Goal: Information Seeking & Learning: Stay updated

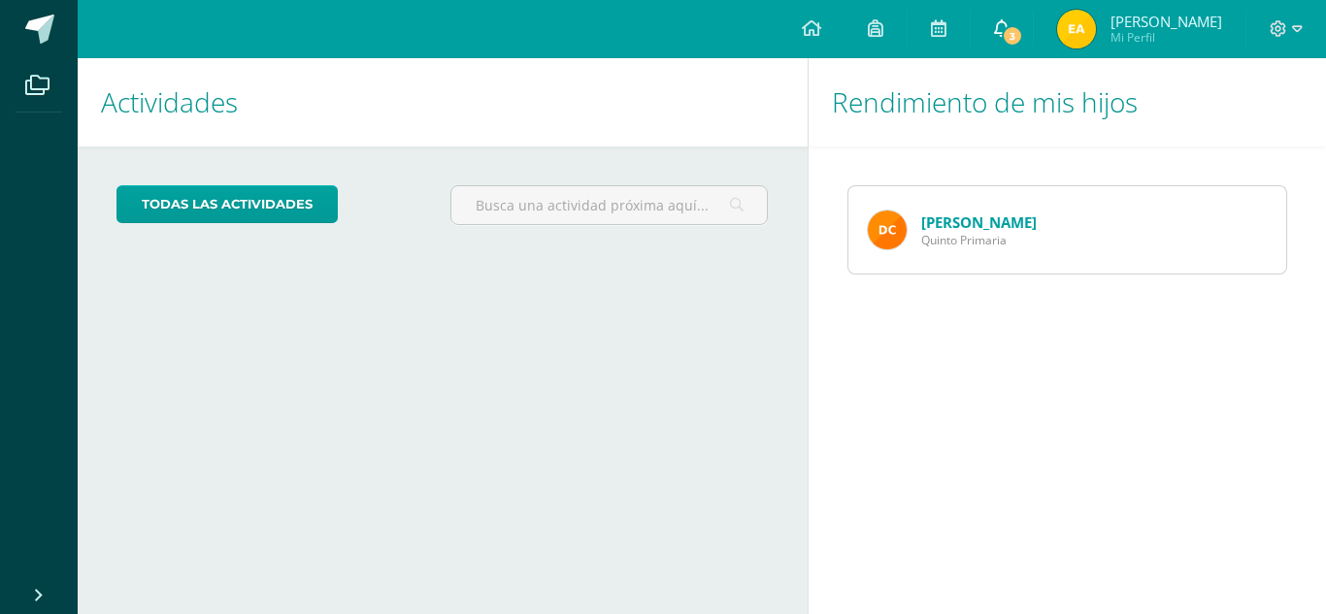
click at [1023, 40] on span "3" at bounding box center [1012, 35] width 21 height 21
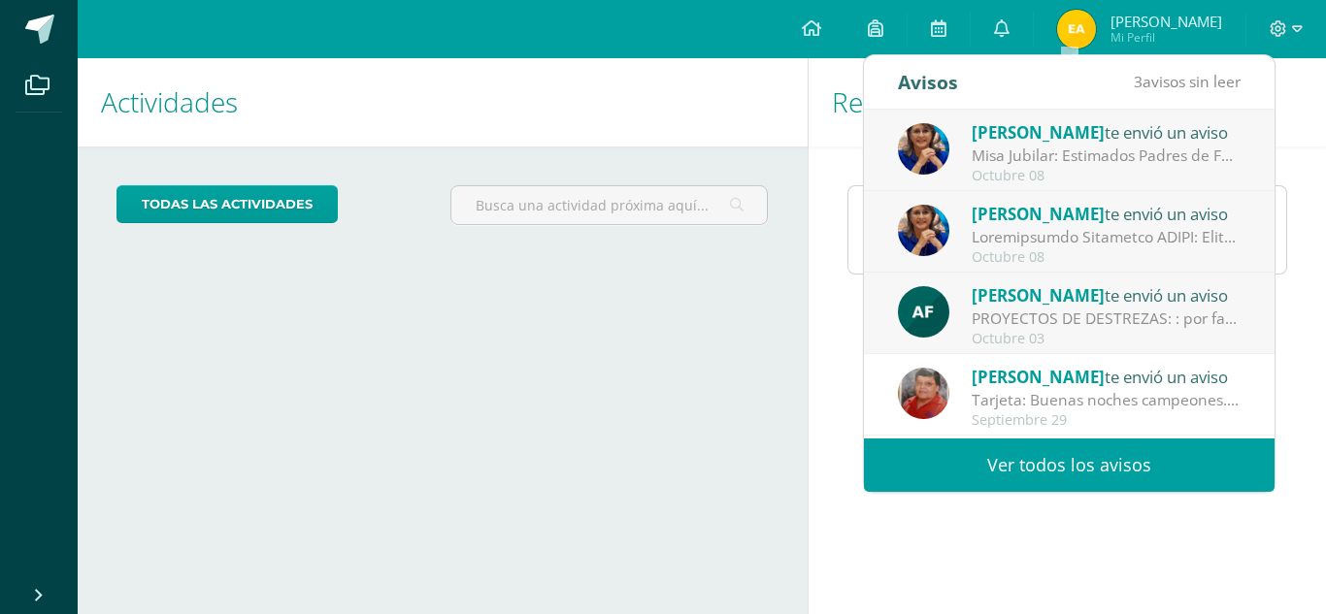
click at [1098, 149] on div "Misa Jubilar: Estimados Padres de Familia de Cuarto Primaria hasta Quinto Bachi…" at bounding box center [1107, 156] width 270 height 22
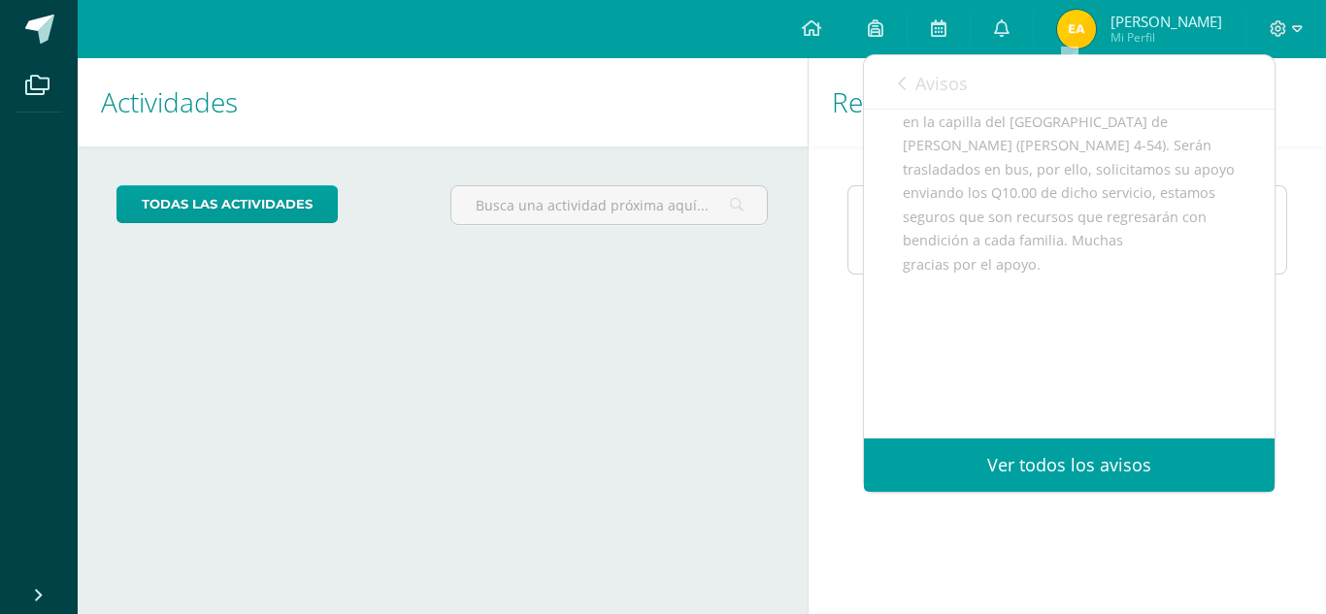
scroll to position [428, 0]
click at [1045, 469] on link "Ver todos los avisos" at bounding box center [1069, 465] width 411 height 53
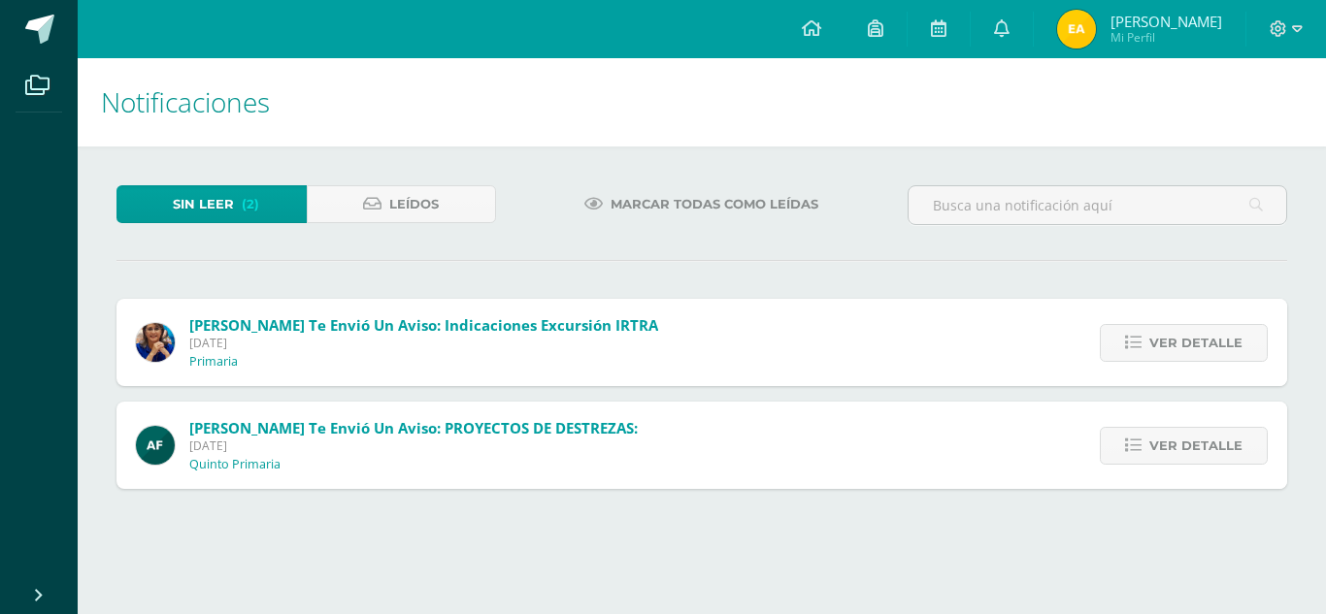
click at [890, 71] on h1 "Notificaciones" at bounding box center [702, 102] width 1202 height 88
click at [466, 452] on span "Viernes 03 de Octubre de 2025" at bounding box center [413, 446] width 448 height 17
click at [1162, 454] on span "Ver detalle" at bounding box center [1195, 446] width 93 height 36
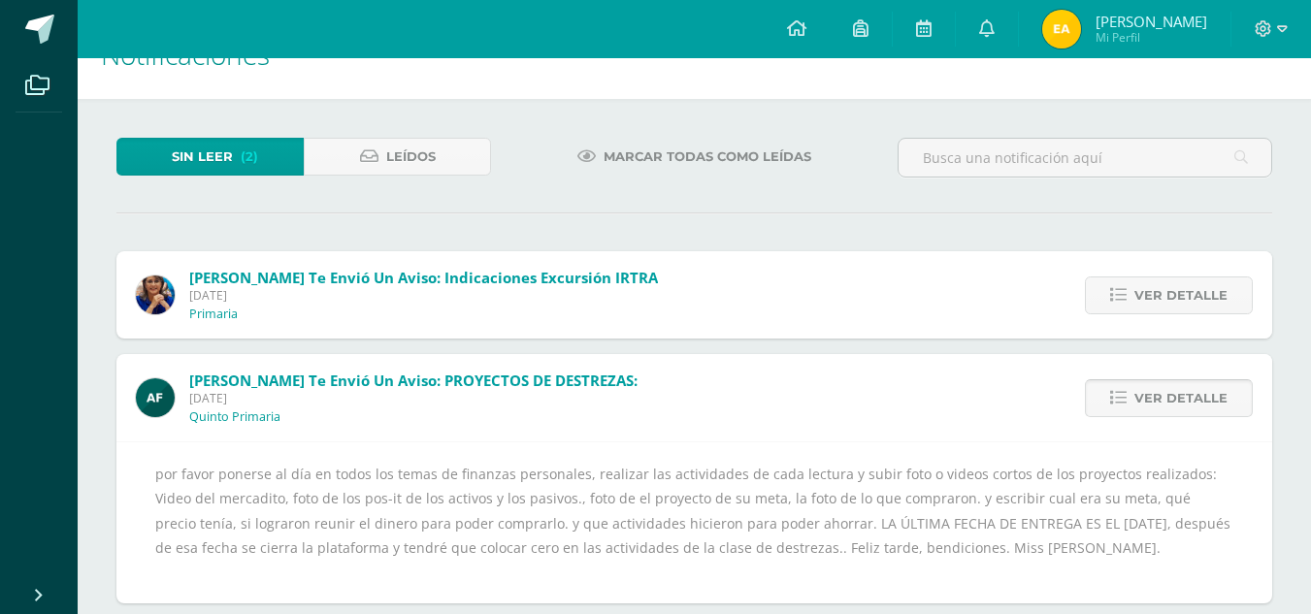
scroll to position [52, 0]
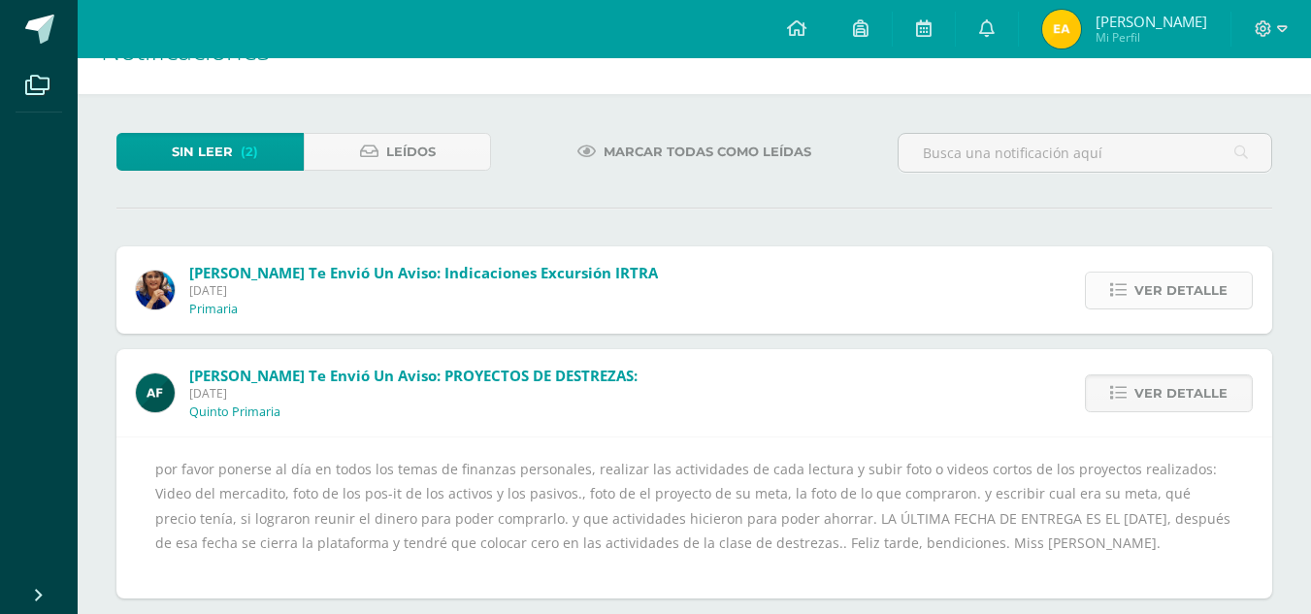
click at [1117, 289] on icon at bounding box center [1119, 290] width 17 height 17
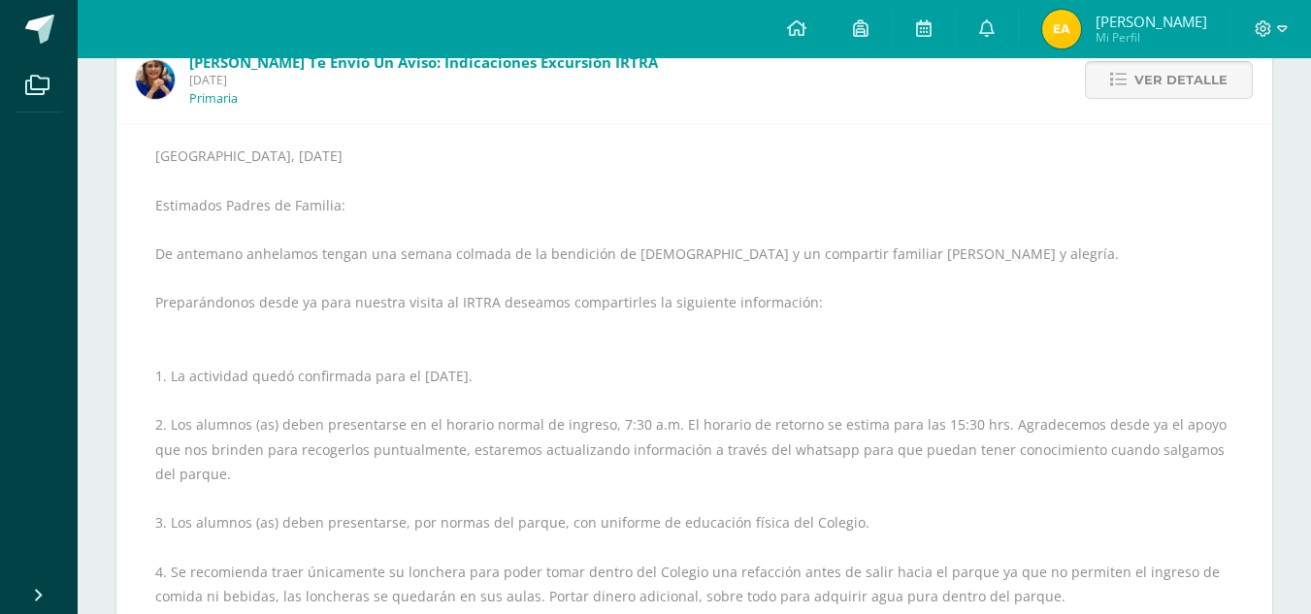
scroll to position [0, 0]
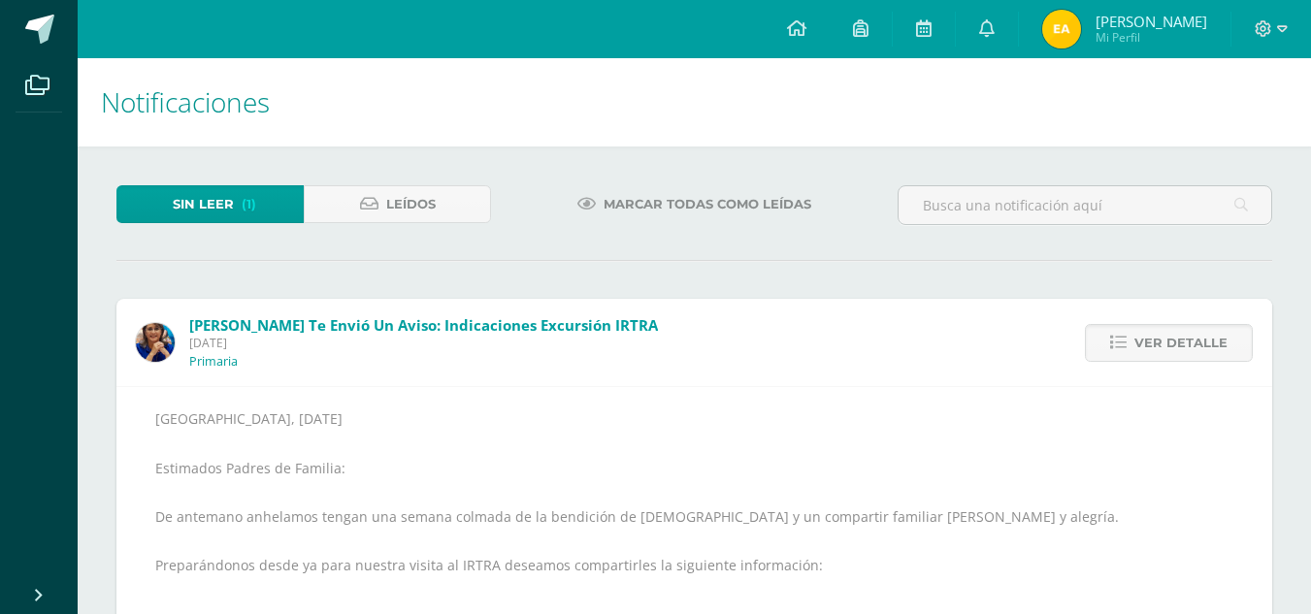
click at [201, 198] on span "Sin leer" at bounding box center [203, 204] width 61 height 36
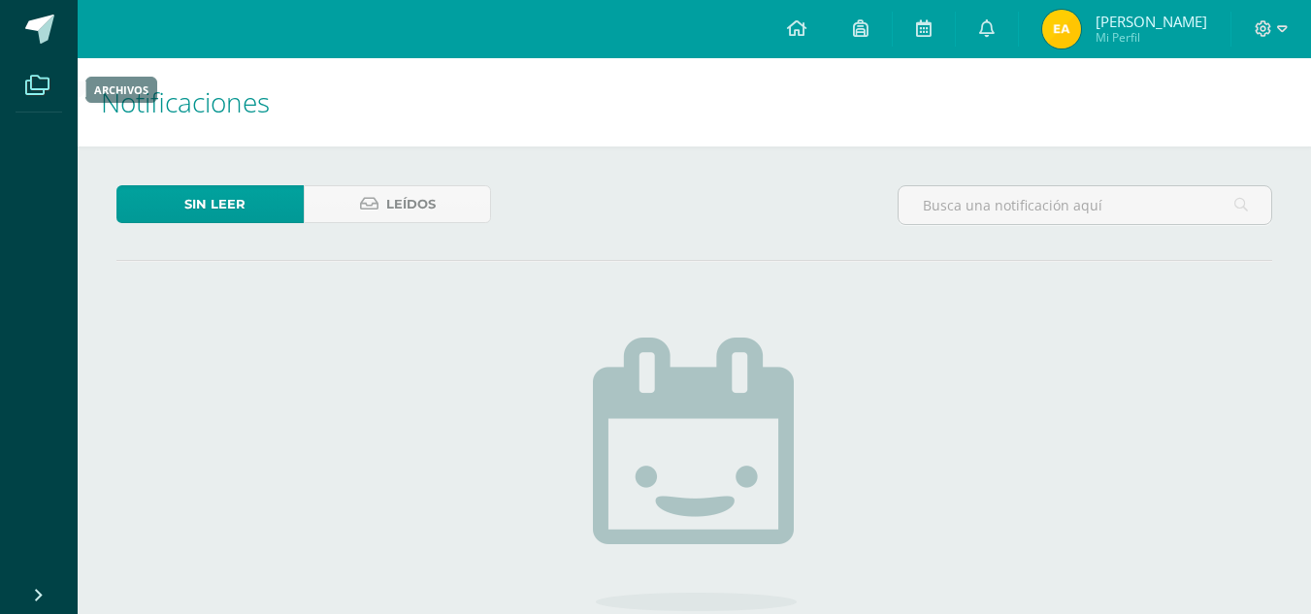
click at [40, 81] on icon at bounding box center [37, 85] width 24 height 19
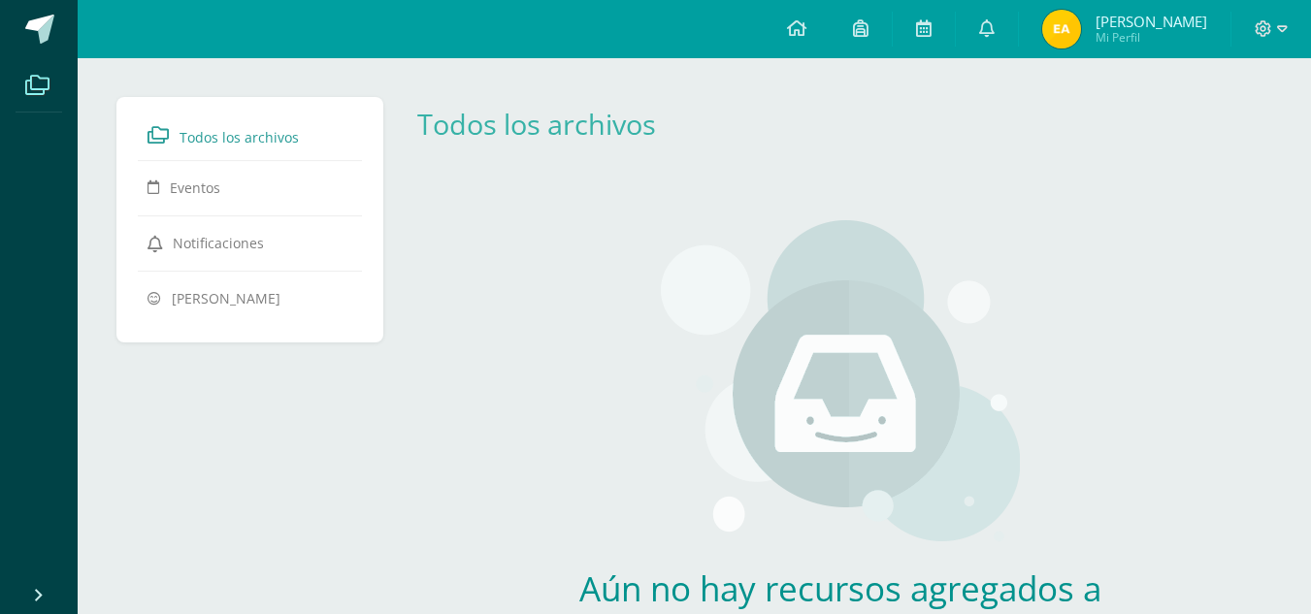
click at [201, 138] on span "Todos los archivos" at bounding box center [239, 137] width 119 height 18
